Goal: Task Accomplishment & Management: Manage account settings

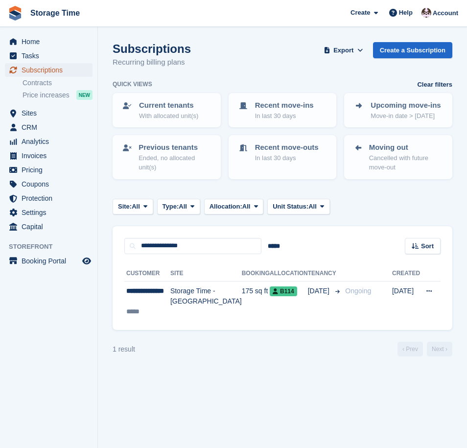
click at [39, 70] on span "Subscriptions" at bounding box center [51, 70] width 59 height 14
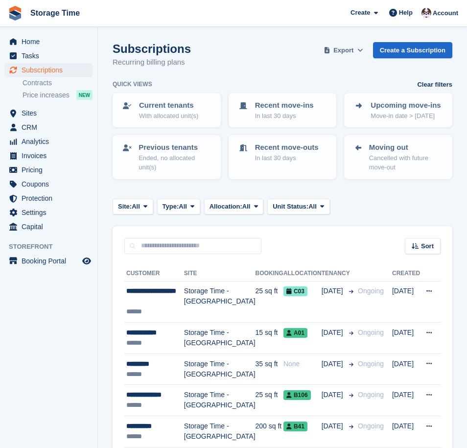
click at [352, 50] on span "Export" at bounding box center [344, 51] width 20 height 10
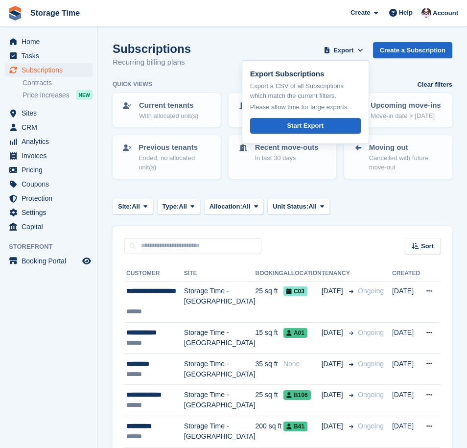
click at [237, 43] on div "Subscriptions Recurring billing plans Export Export Subscriptions Export a CSV …" at bounding box center [283, 61] width 340 height 38
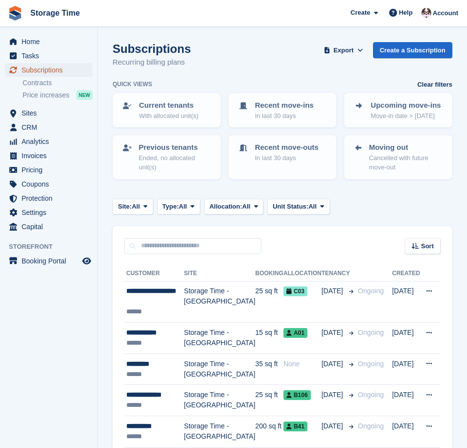
click at [45, 70] on span "Subscriptions" at bounding box center [51, 70] width 59 height 14
click at [358, 50] on icon at bounding box center [360, 50] width 5 height 6
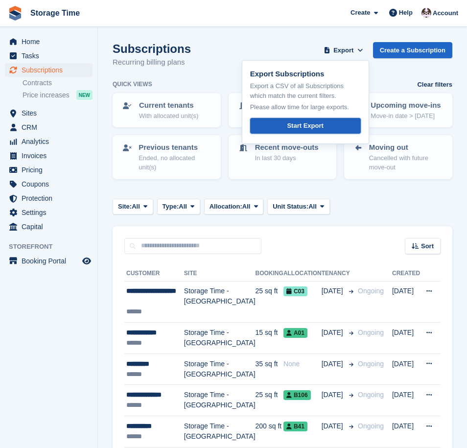
click at [330, 129] on link "Start Export" at bounding box center [305, 126] width 111 height 16
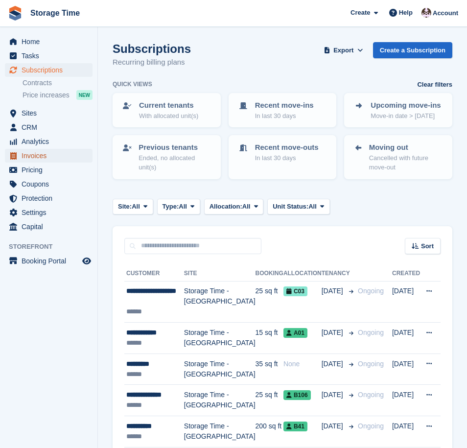
click at [46, 157] on span "Invoices" at bounding box center [51, 156] width 59 height 14
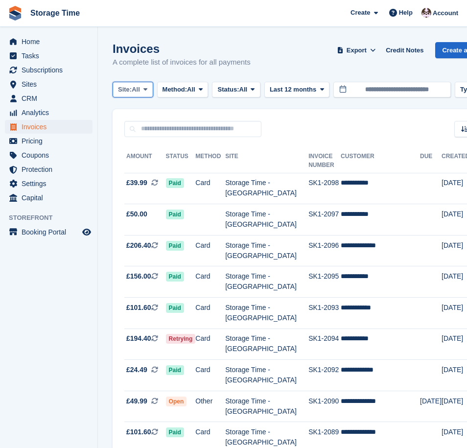
click at [140, 87] on span "All" at bounding box center [136, 90] width 8 height 10
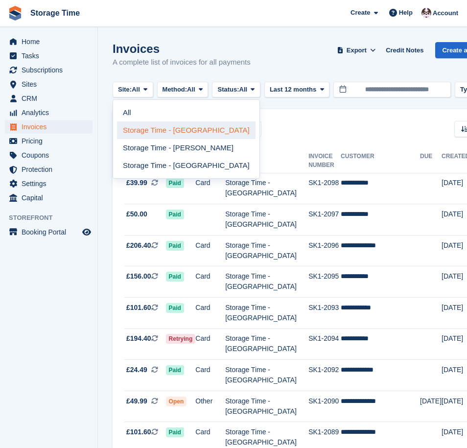
click at [164, 132] on link "Storage Time - [GEOGRAPHIC_DATA]" at bounding box center [186, 131] width 139 height 18
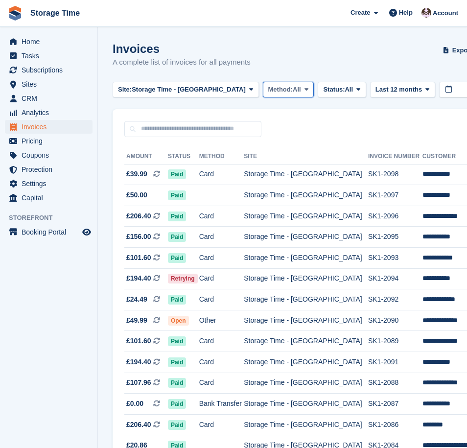
click at [269, 86] on span "Method:" at bounding box center [281, 90] width 25 height 10
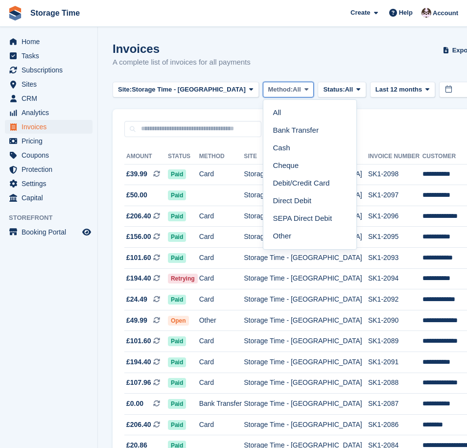
click at [269, 86] on span "Method:" at bounding box center [281, 90] width 25 height 10
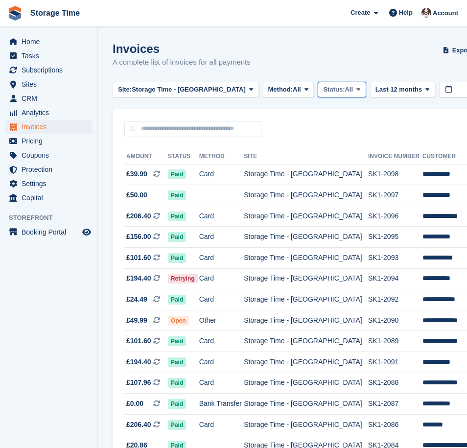
click at [323, 90] on span "Status:" at bounding box center [334, 90] width 22 height 10
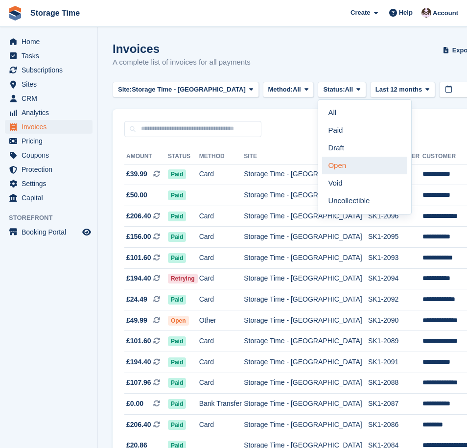
click at [328, 168] on link "Open" at bounding box center [364, 166] width 85 height 18
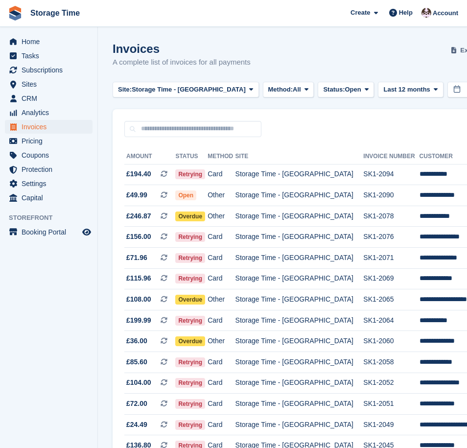
click at [461, 46] on span "Export" at bounding box center [471, 51] width 20 height 10
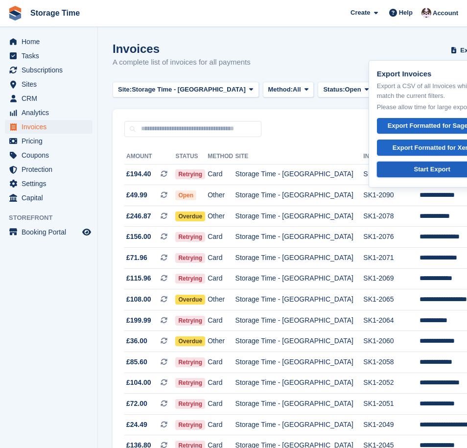
click at [415, 171] on div "Start Export" at bounding box center [433, 170] width 36 height 10
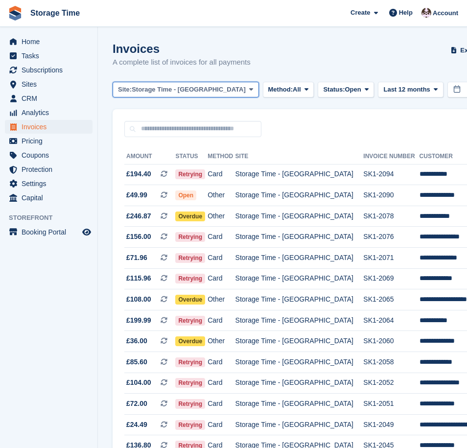
click at [247, 90] on span at bounding box center [251, 90] width 8 height 8
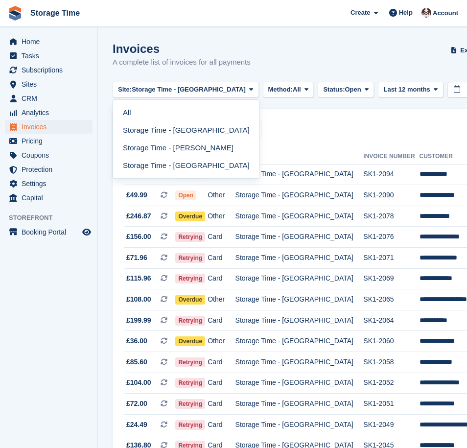
click at [316, 126] on div "Sort Sort by Date created Created (oldest first) Created (newest first)" at bounding box center [365, 123] width 504 height 28
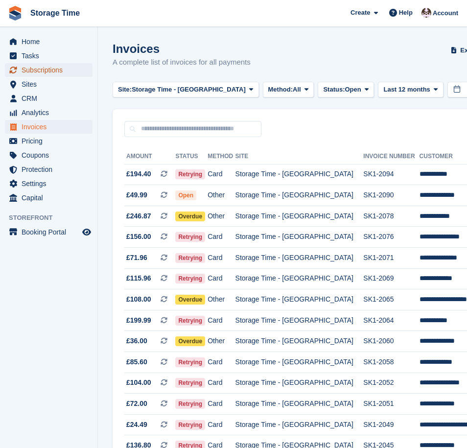
click at [38, 74] on span "Subscriptions" at bounding box center [51, 70] width 59 height 14
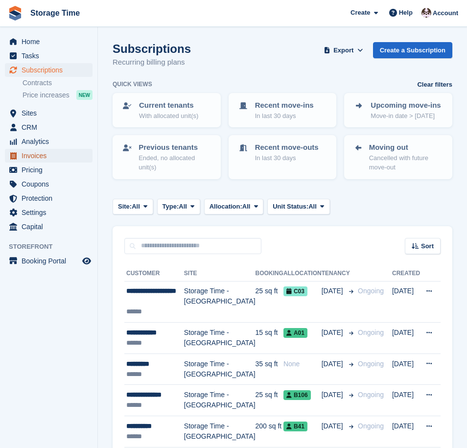
click at [38, 158] on span "Invoices" at bounding box center [51, 156] width 59 height 14
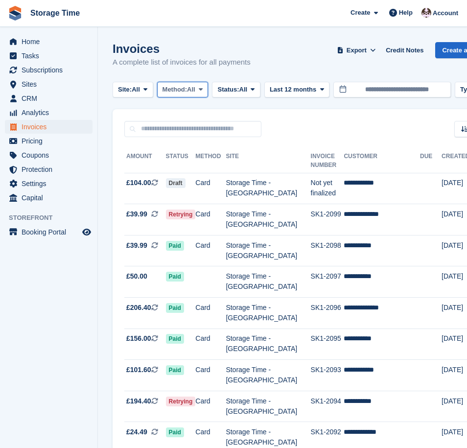
click at [196, 92] on span "All" at bounding box center [191, 90] width 8 height 10
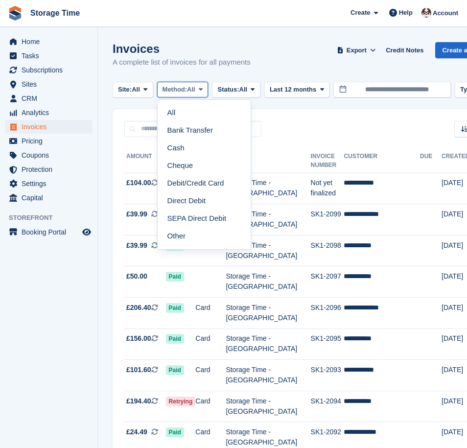
click at [196, 92] on span "All" at bounding box center [191, 90] width 8 height 10
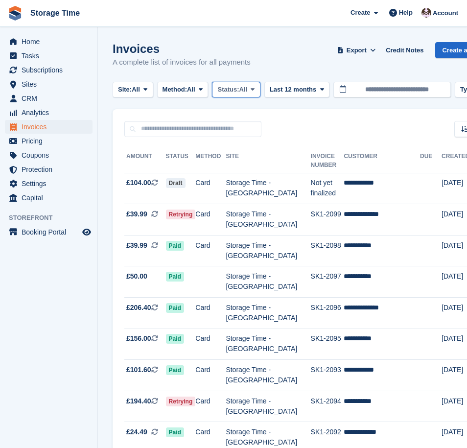
click at [239, 89] on span "Status:" at bounding box center [229, 90] width 22 height 10
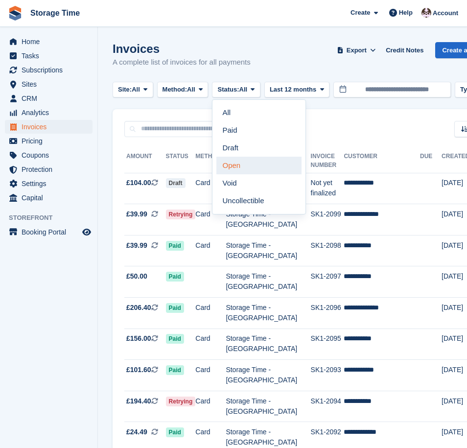
click at [254, 169] on link "Open" at bounding box center [259, 166] width 85 height 18
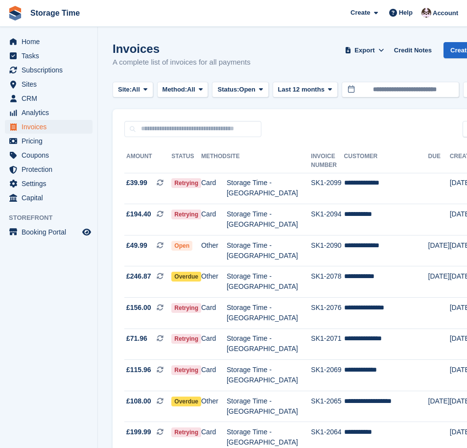
click at [291, 61] on div "Invoices A complete list of invoices for all payments Export Export Invoices Ex…" at bounding box center [312, 61] width 398 height 38
click at [145, 87] on span at bounding box center [146, 90] width 8 height 8
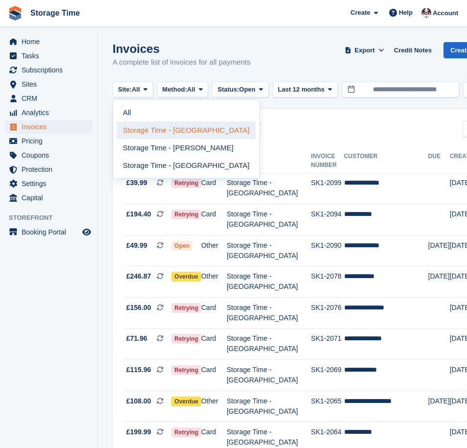
click at [160, 133] on link "Storage Time - [GEOGRAPHIC_DATA]" at bounding box center [186, 131] width 139 height 18
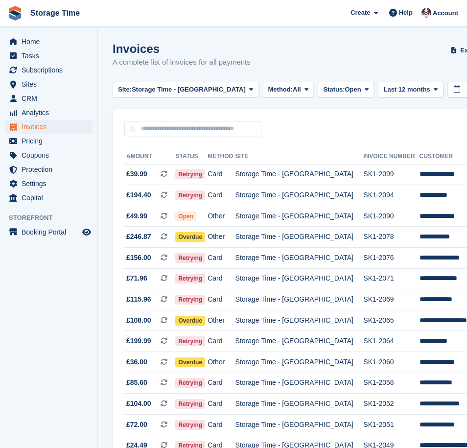
click at [293, 54] on div "Invoices A complete list of invoices for all payments Export Export Invoices Ex…" at bounding box center [365, 61] width 504 height 38
